Goal: Information Seeking & Learning: Learn about a topic

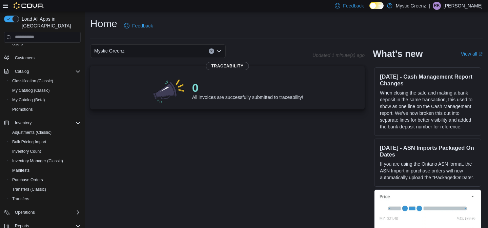
scroll to position [30, 0]
click at [35, 98] on span "My Catalog (Beta)" at bounding box center [28, 100] width 33 height 5
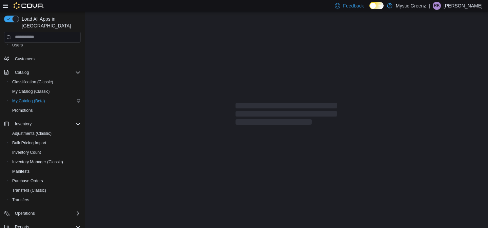
select select "**********"
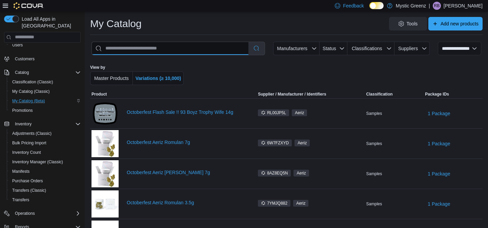
click at [165, 50] on input "search" at bounding box center [170, 48] width 157 height 13
type input "**********"
select select "*********"
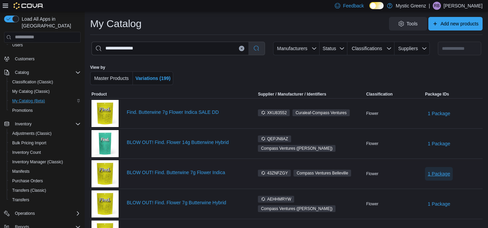
click at [441, 173] on span "1 Package" at bounding box center [439, 173] width 22 height 7
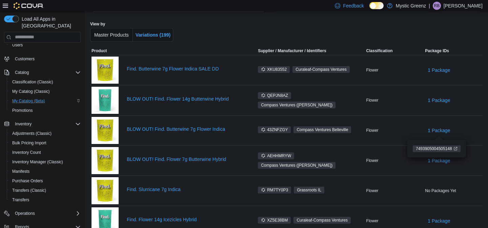
scroll to position [47, 0]
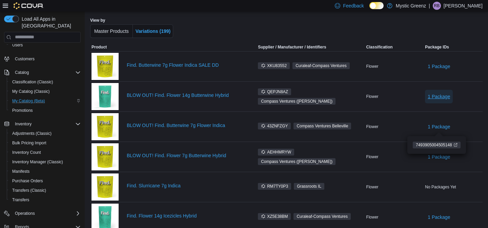
click at [447, 97] on span "1 Package" at bounding box center [439, 96] width 22 height 7
click at [471, 92] on div "1 Package" at bounding box center [453, 96] width 59 height 16
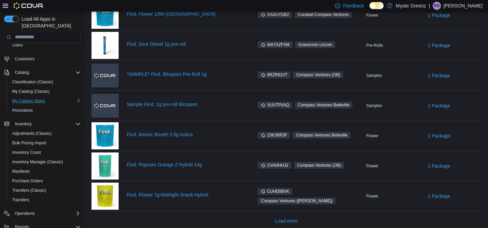
scroll to position [496, 0]
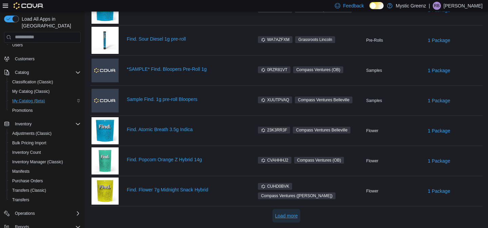
click at [283, 216] on span "Load more" at bounding box center [286, 216] width 23 height 7
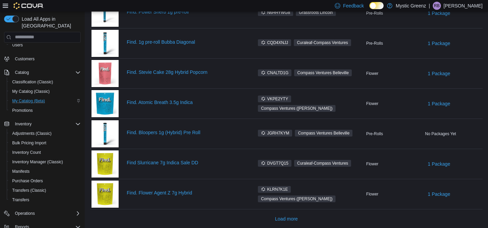
scroll to position [1100, 0]
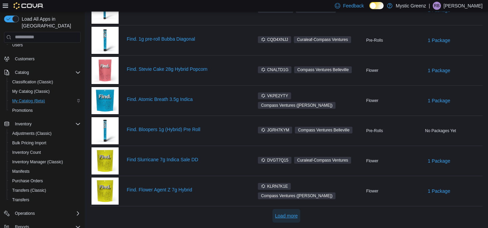
click at [291, 216] on span "Load more" at bounding box center [286, 216] width 23 height 7
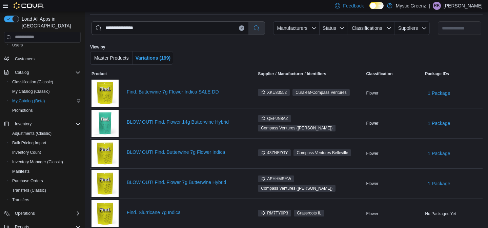
scroll to position [0, 0]
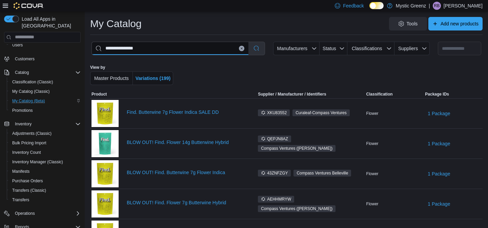
click at [158, 48] on input "**********" at bounding box center [170, 48] width 157 height 13
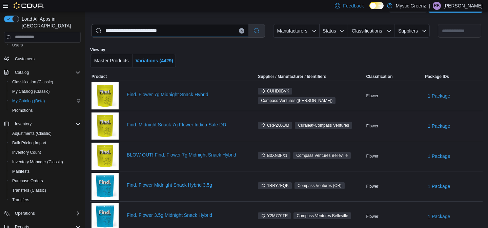
scroll to position [19, 0]
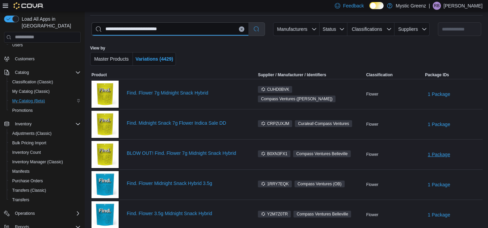
type input "**********"
click at [446, 156] on span "1 Package" at bounding box center [439, 154] width 22 height 7
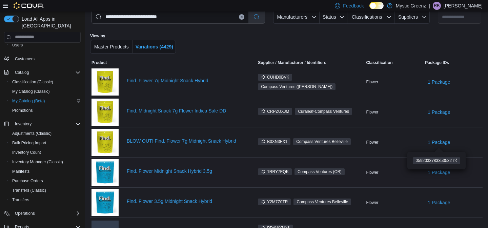
scroll to position [34, 0]
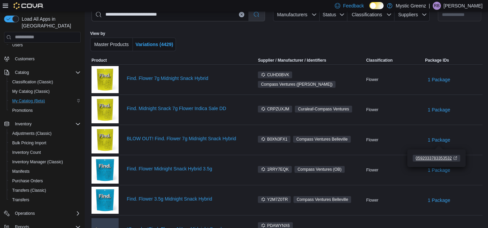
click at [448, 158] on span "0592033783353532" at bounding box center [434, 158] width 36 height 6
click at [206, 139] on link "BLOW OUT! Find. Flower 7g Midnight Snack Hybrid" at bounding box center [186, 138] width 119 height 5
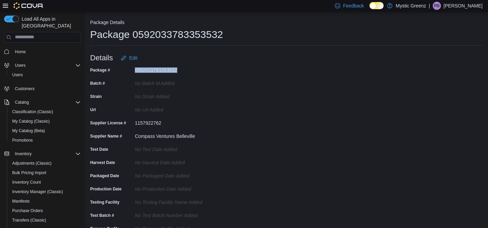
drag, startPoint x: 182, startPoint y: 72, endPoint x: 134, endPoint y: 70, distance: 47.8
click at [134, 70] on div "Package # 0592033783353532" at bounding box center [158, 70] width 136 height 11
copy div "0592033783353532"
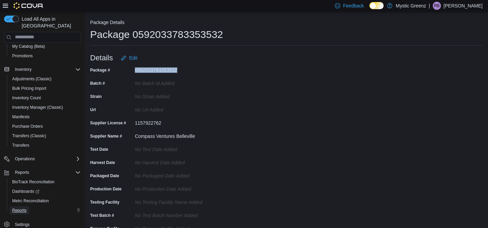
click at [15, 208] on span "Reports" at bounding box center [19, 210] width 14 height 5
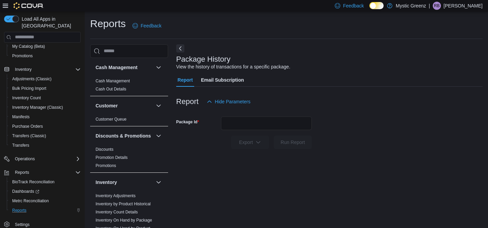
scroll to position [6, 0]
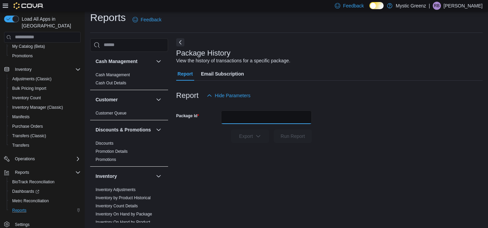
click at [264, 117] on input "Package Id" at bounding box center [266, 117] width 91 height 14
paste input "**********"
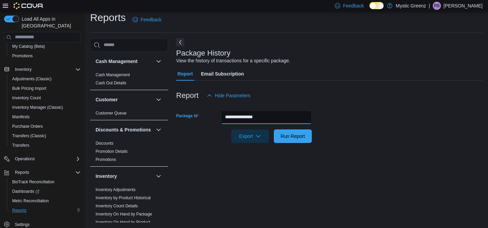
click at [274, 129] on button "Run Report" at bounding box center [293, 136] width 38 height 14
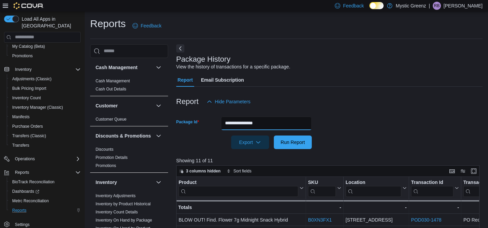
drag, startPoint x: 275, startPoint y: 122, endPoint x: 212, endPoint y: 122, distance: 62.7
click at [212, 122] on div "**********" at bounding box center [244, 124] width 136 height 14
paste input "text"
type input "**********"
click at [274, 136] on button "Run Report" at bounding box center [293, 143] width 38 height 14
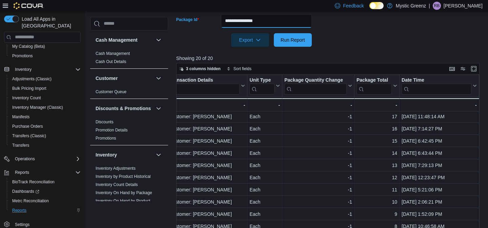
scroll to position [109, 0]
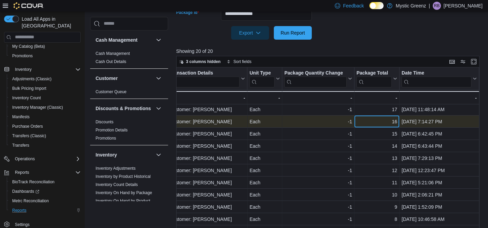
click at [386, 124] on div "16" at bounding box center [377, 122] width 41 height 8
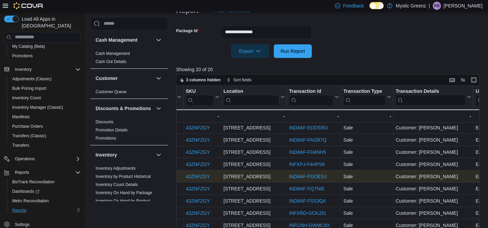
scroll to position [38, 0]
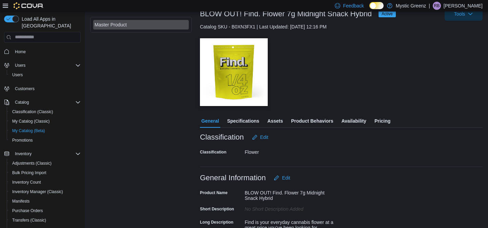
scroll to position [55, 0]
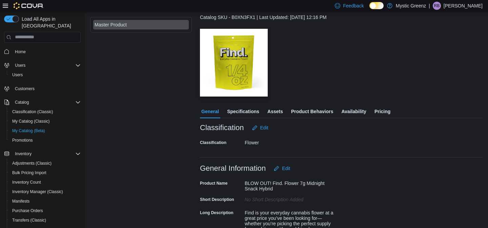
click at [390, 111] on span "Pricing" at bounding box center [383, 112] width 16 height 14
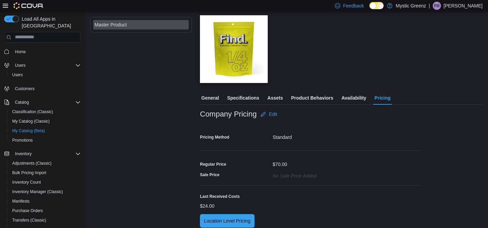
click at [358, 98] on span "Availability" at bounding box center [353, 98] width 25 height 14
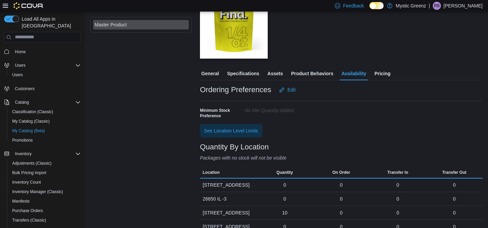
scroll to position [113, 0]
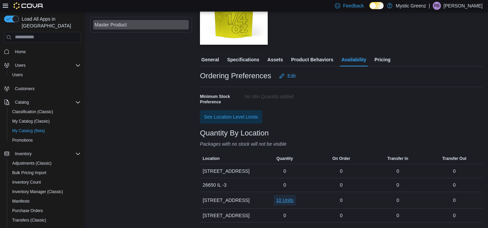
click at [288, 197] on span "10 Units" at bounding box center [284, 200] width 17 height 7
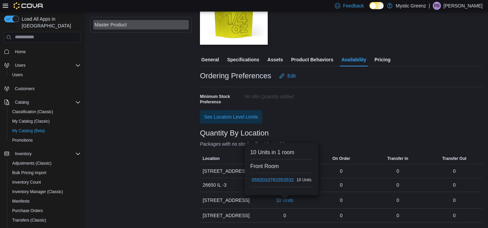
click at [329, 105] on div "Ordering Preferences Edit Minimum Stock Preference No min Quantity added See Lo…" at bounding box center [341, 96] width 283 height 55
